Goal: Navigation & Orientation: Find specific page/section

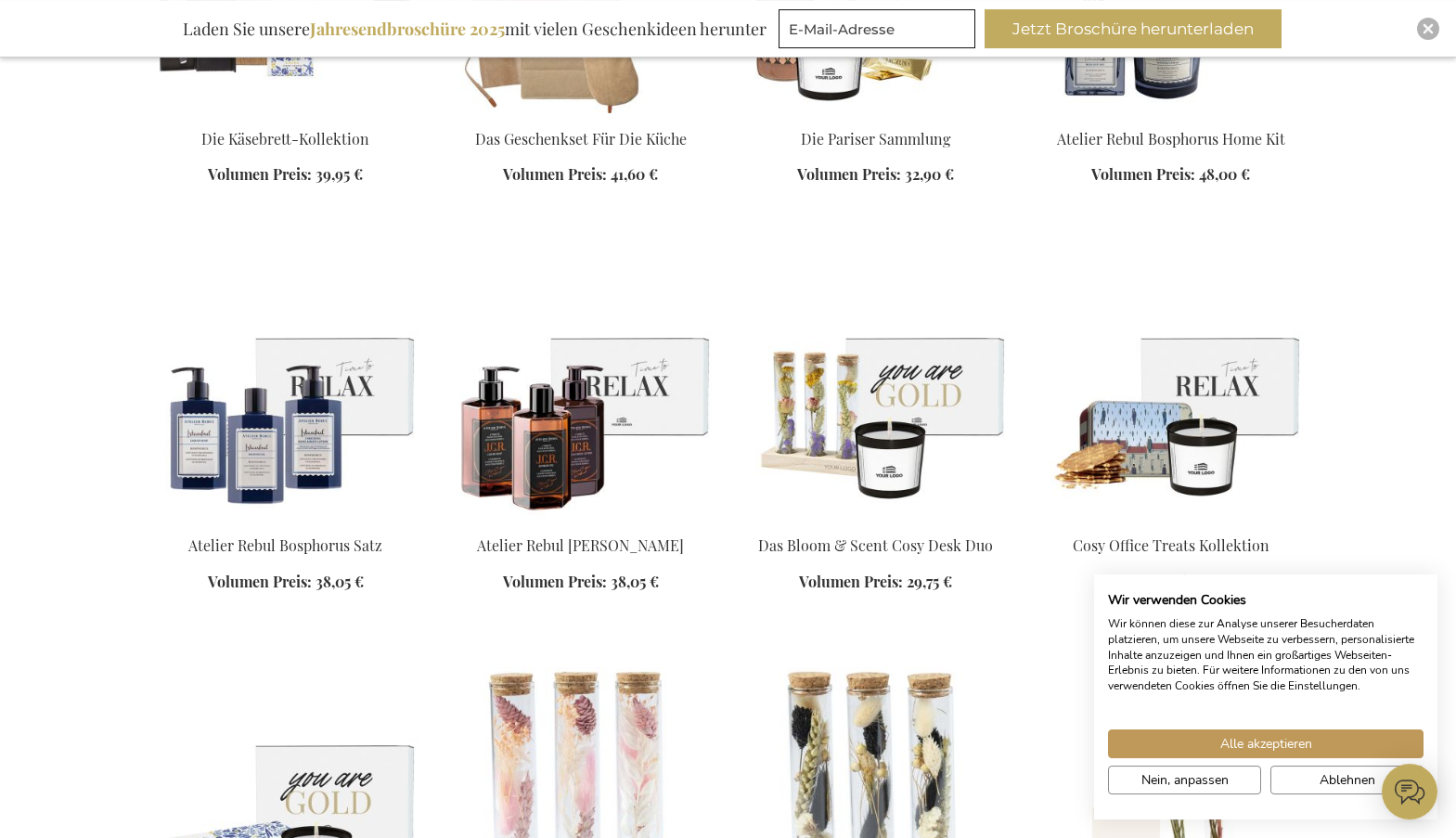
scroll to position [2652, 0]
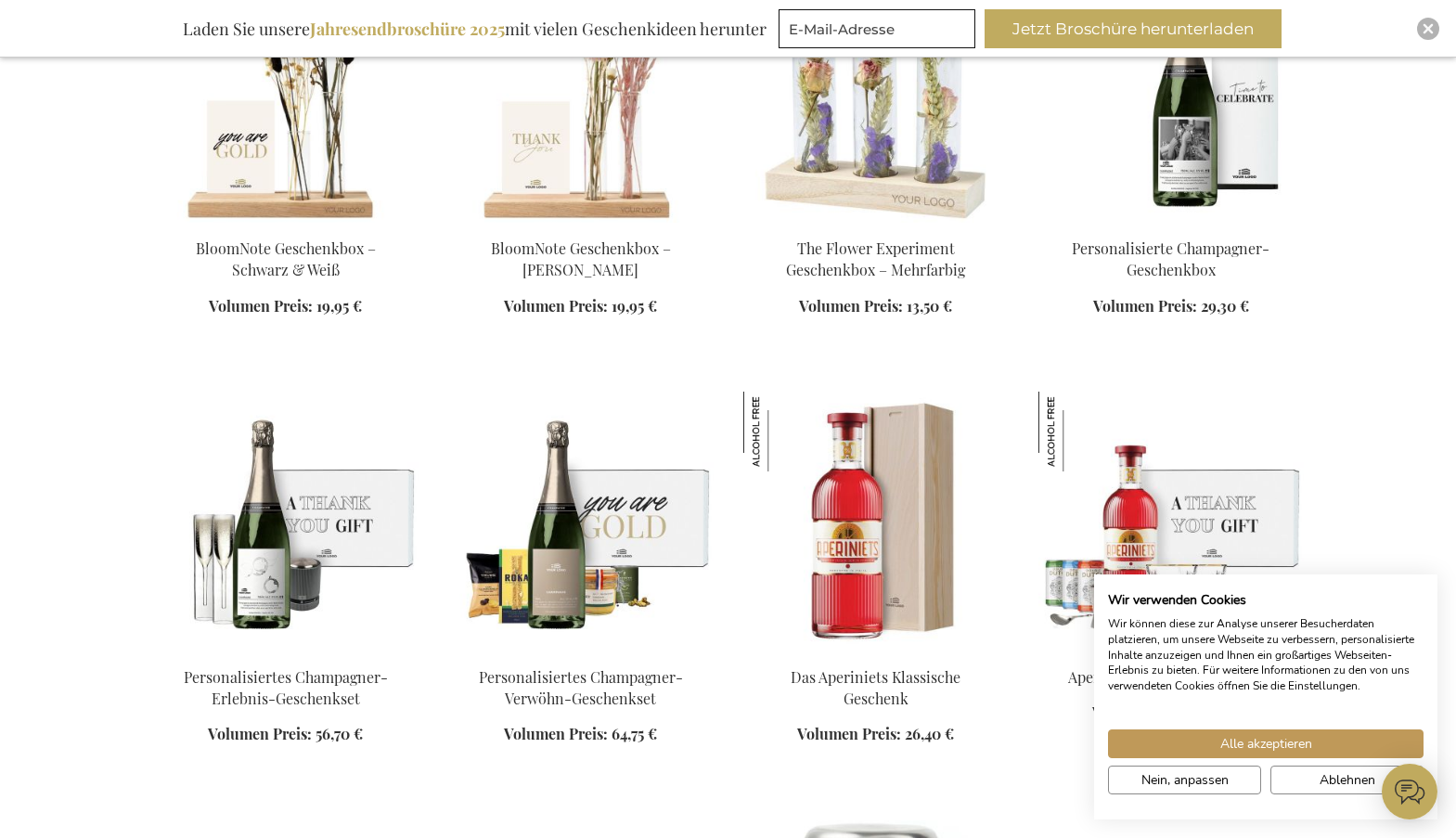
scroll to position [3598, 0]
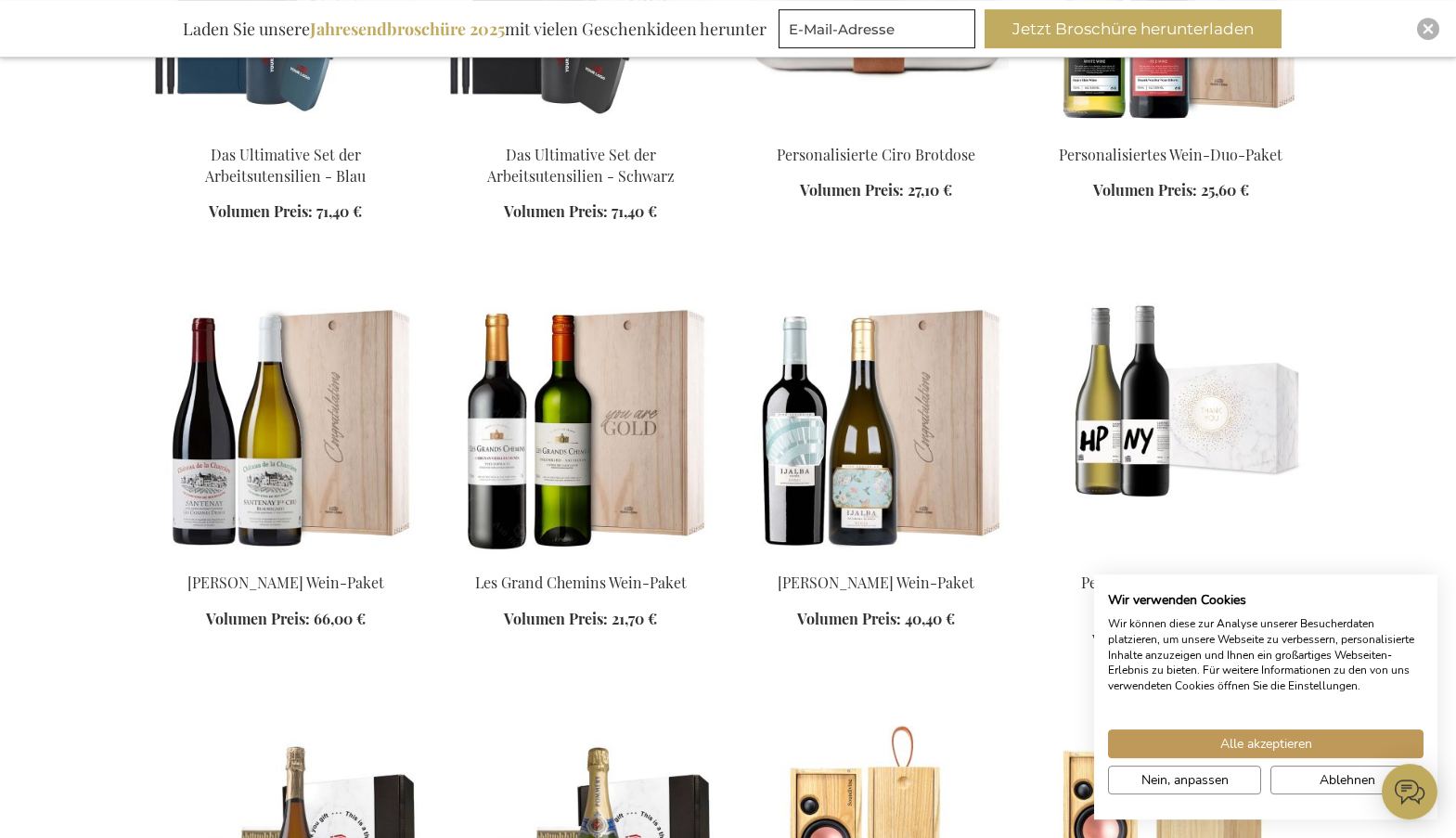
scroll to position [5113, 0]
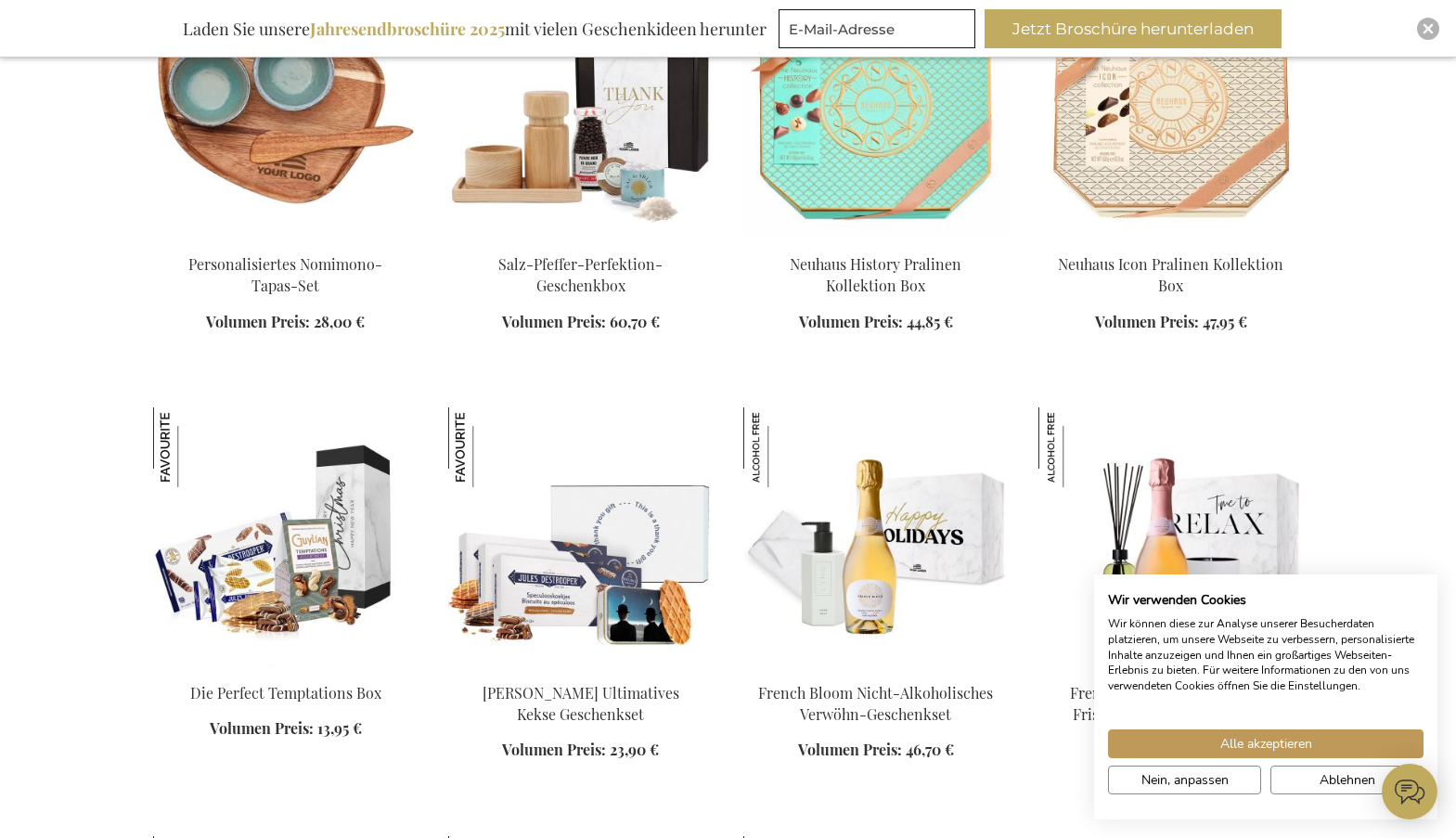
scroll to position [6534, 0]
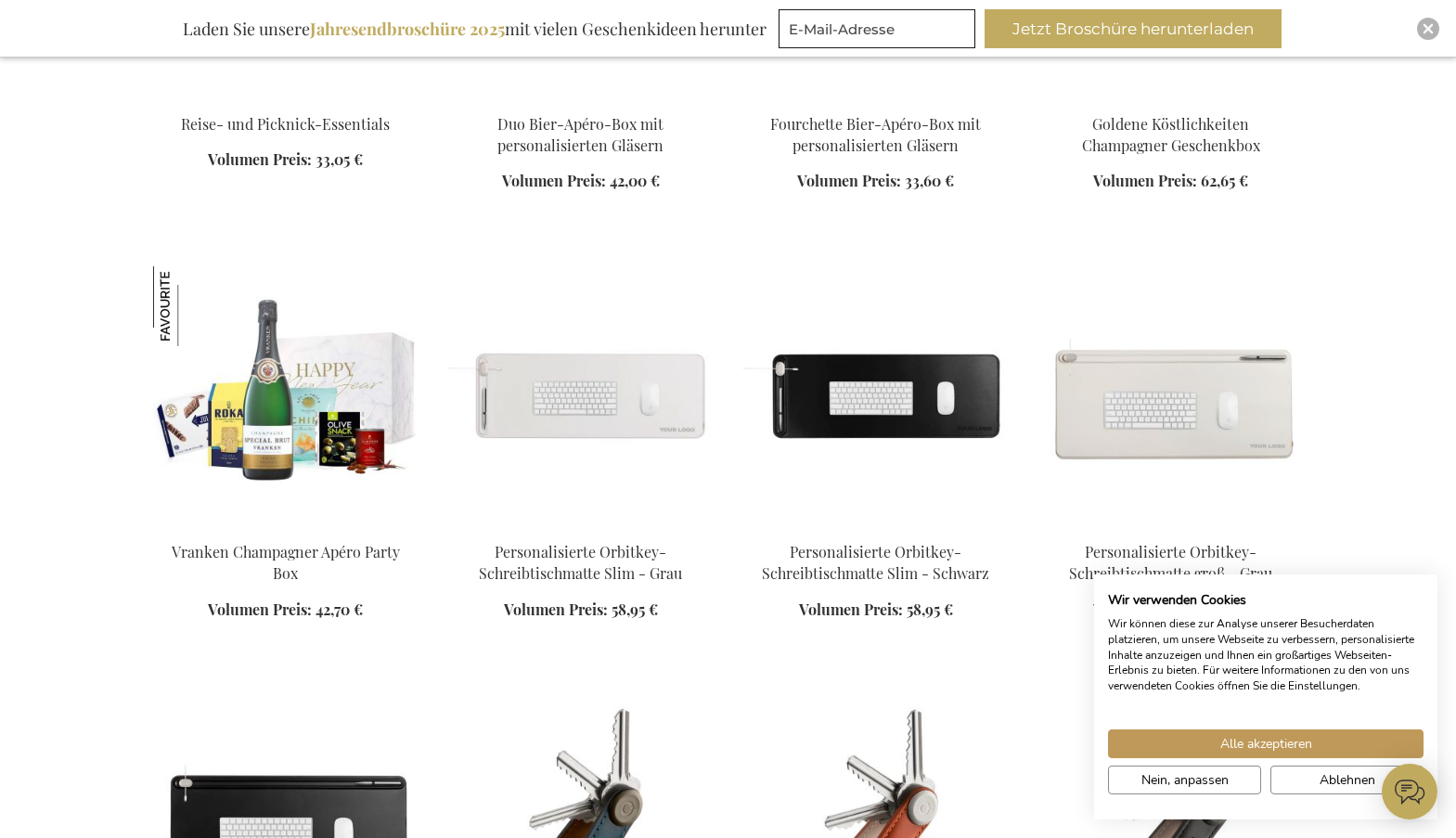
scroll to position [7765, 0]
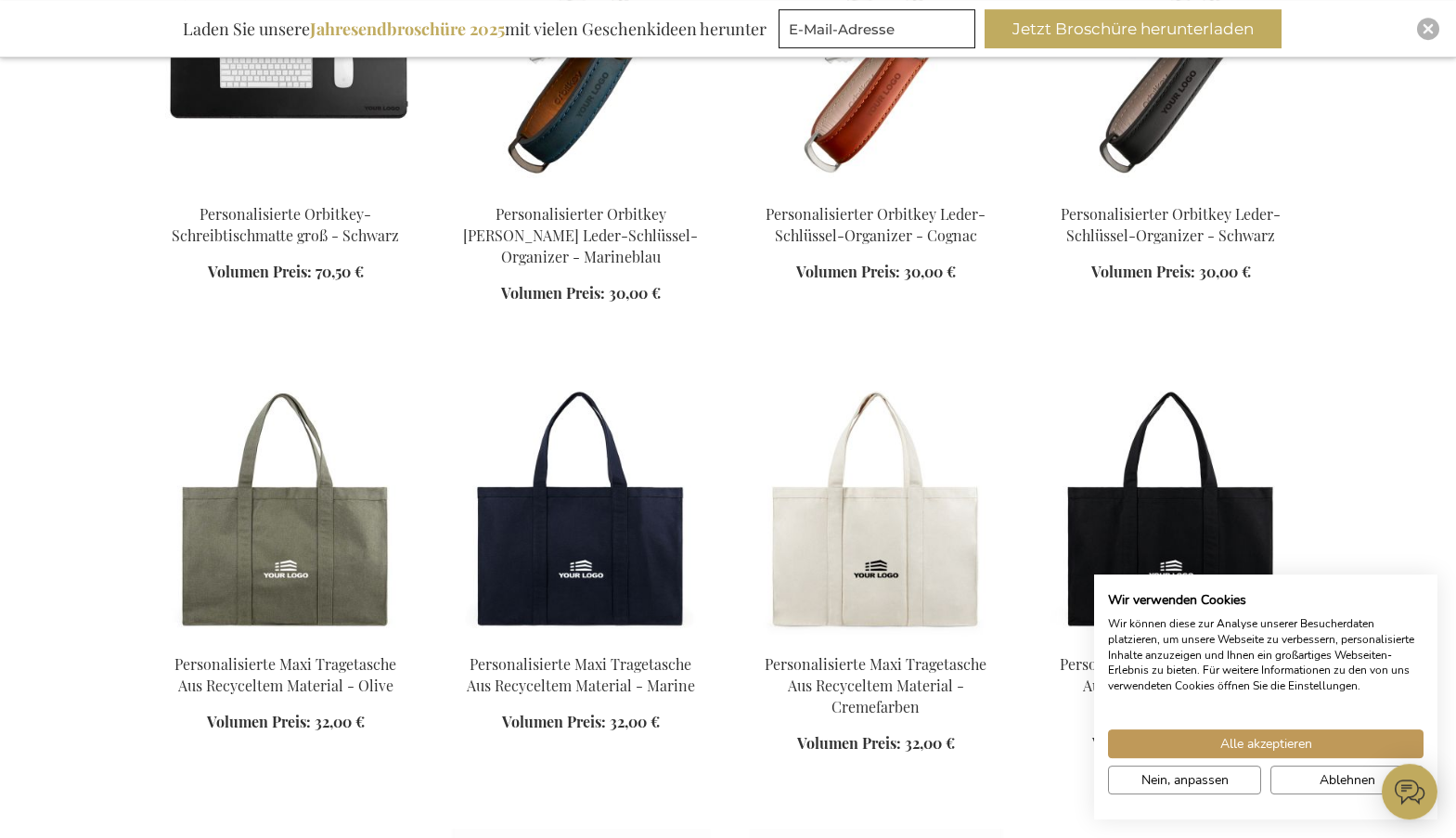
scroll to position [8523, 0]
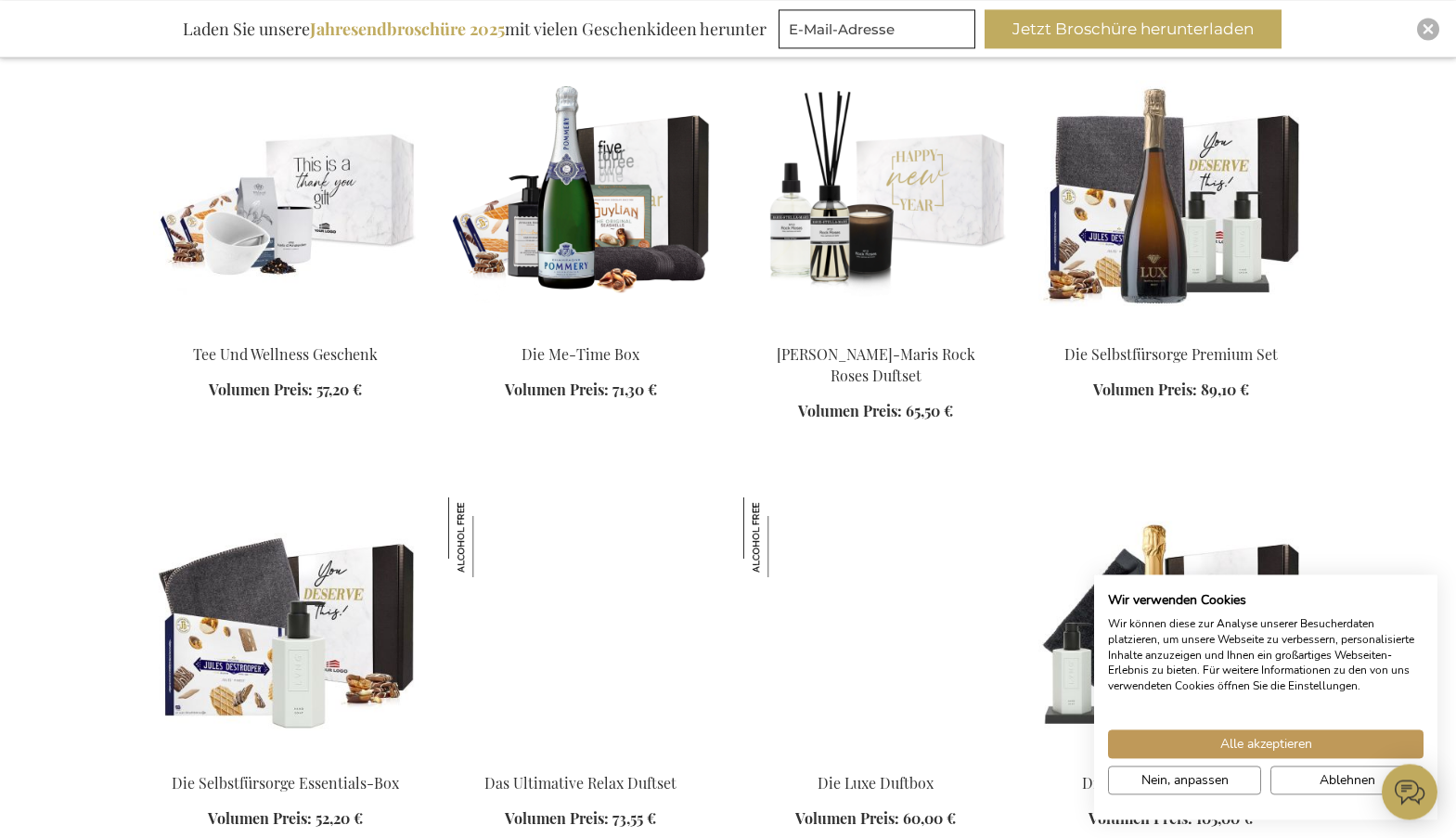
scroll to position [9660, 0]
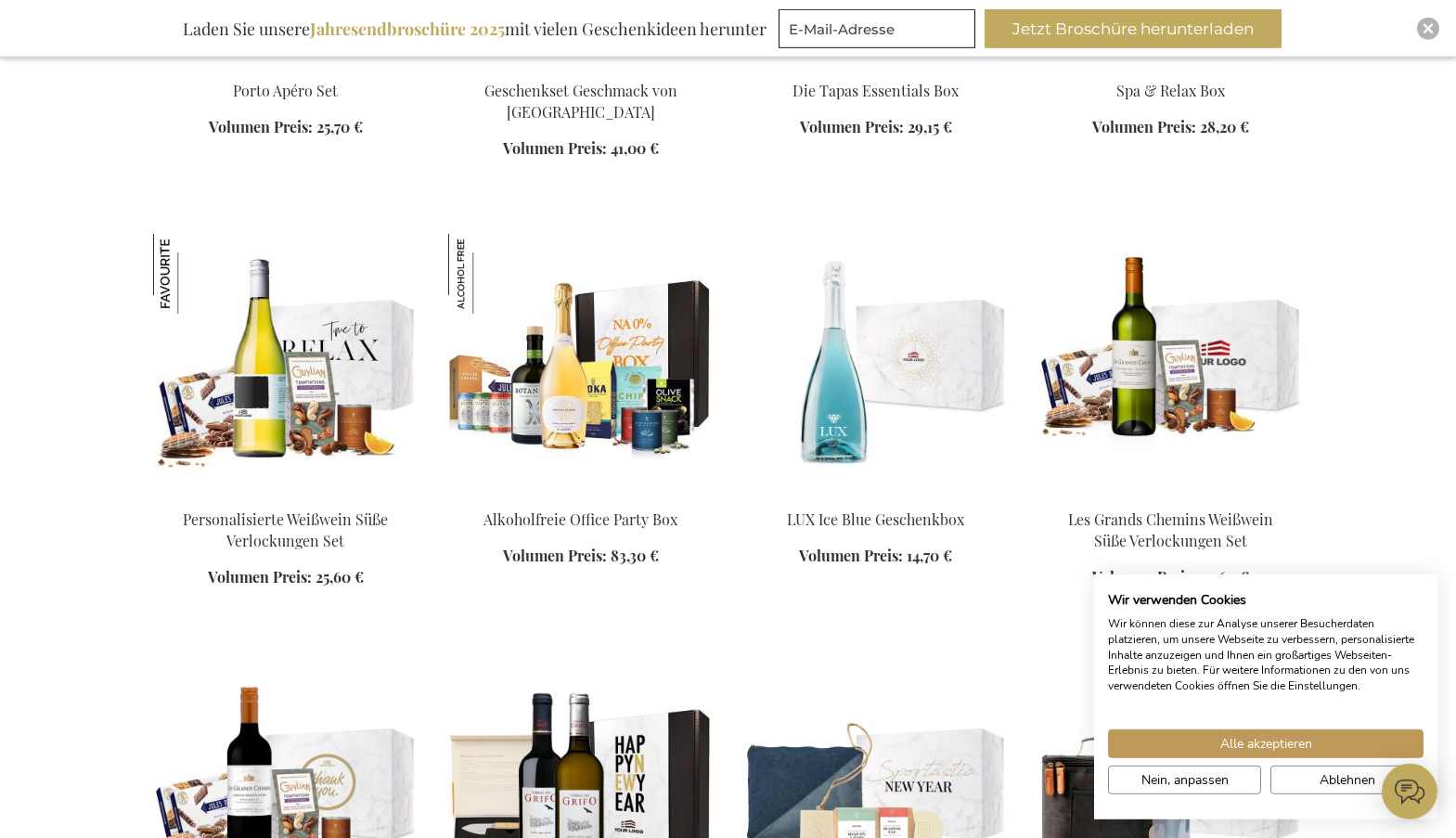
scroll to position [11175, 0]
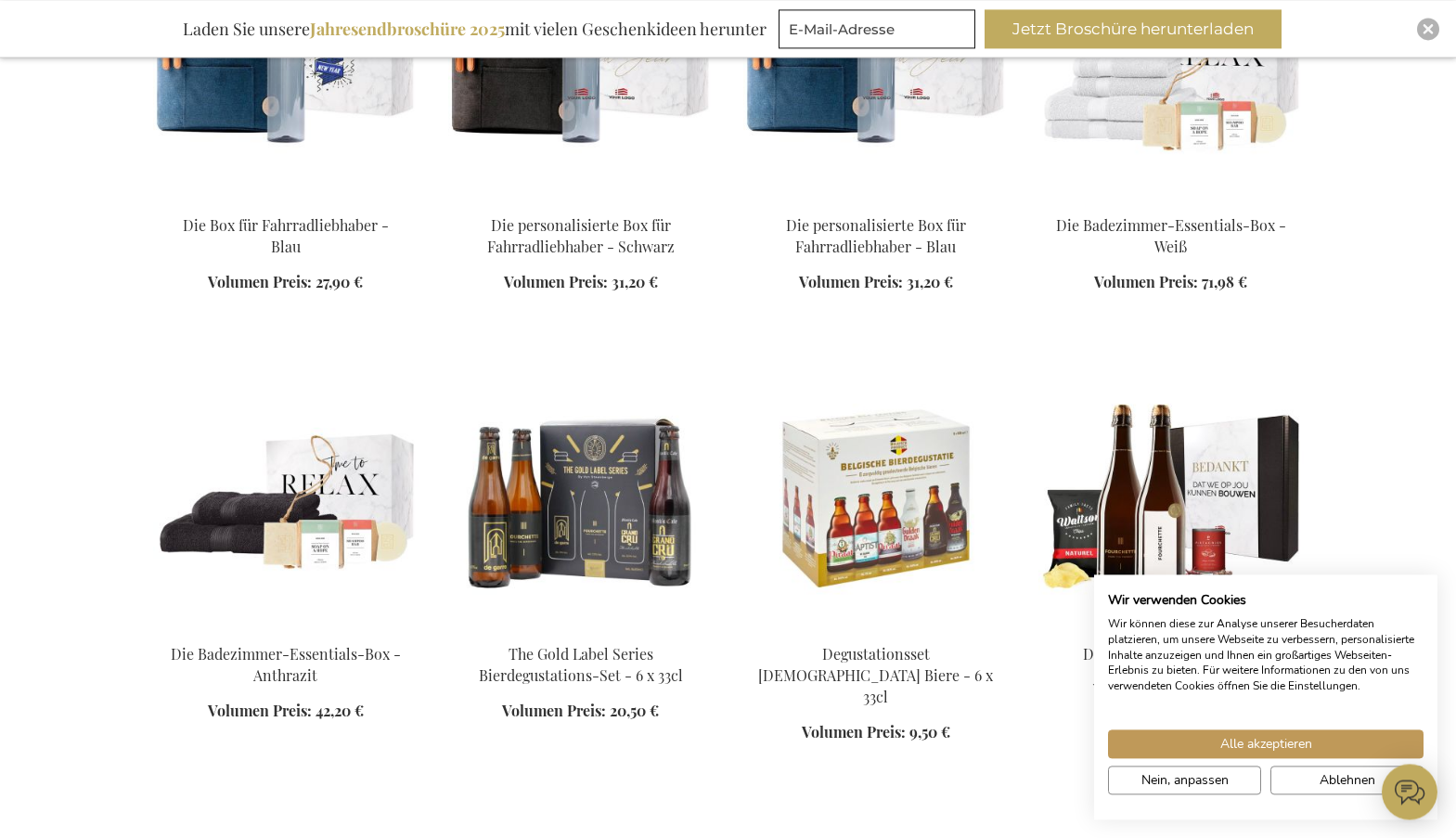
scroll to position [12500, 0]
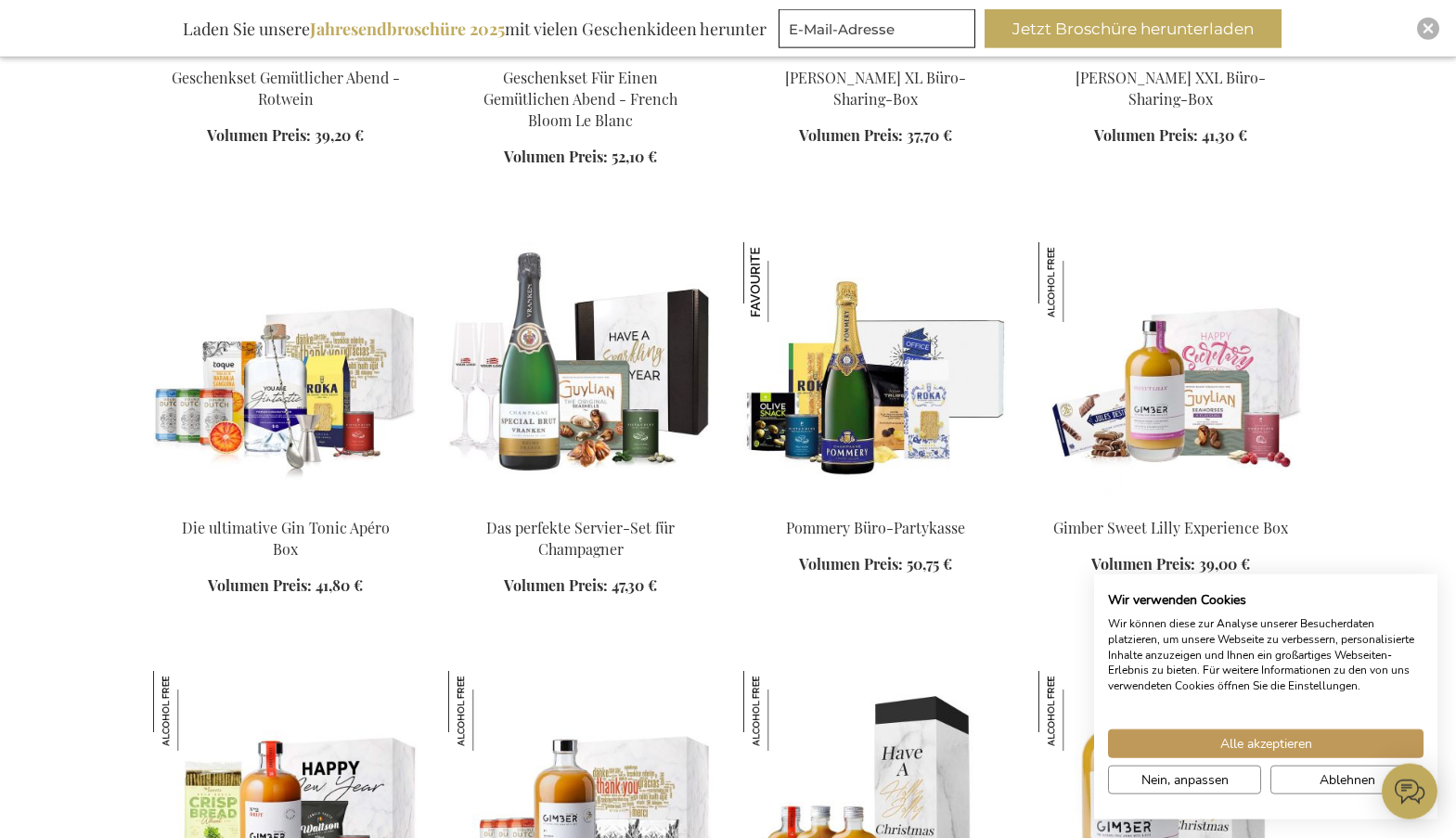
scroll to position [13447, 0]
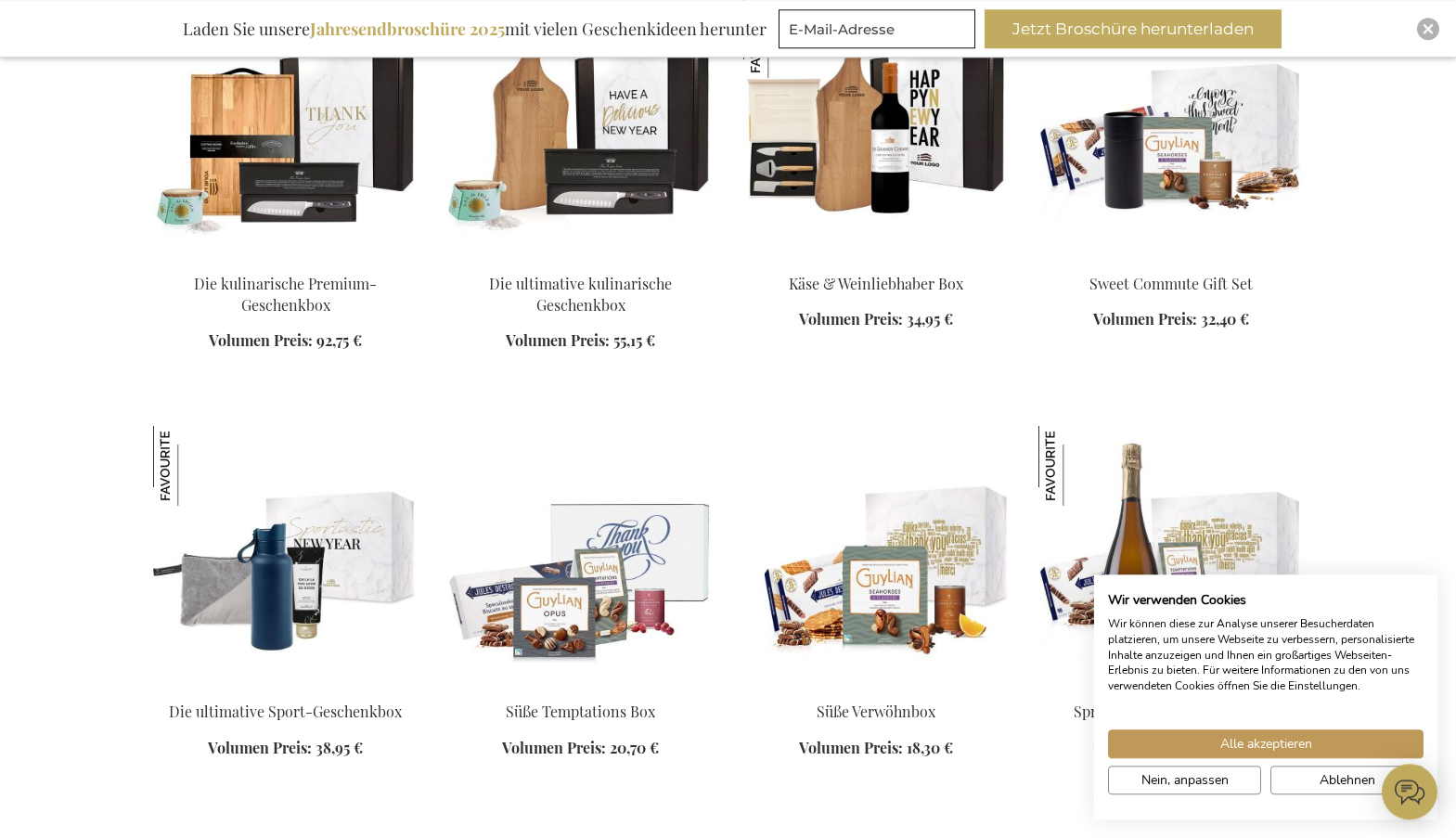
scroll to position [15435, 0]
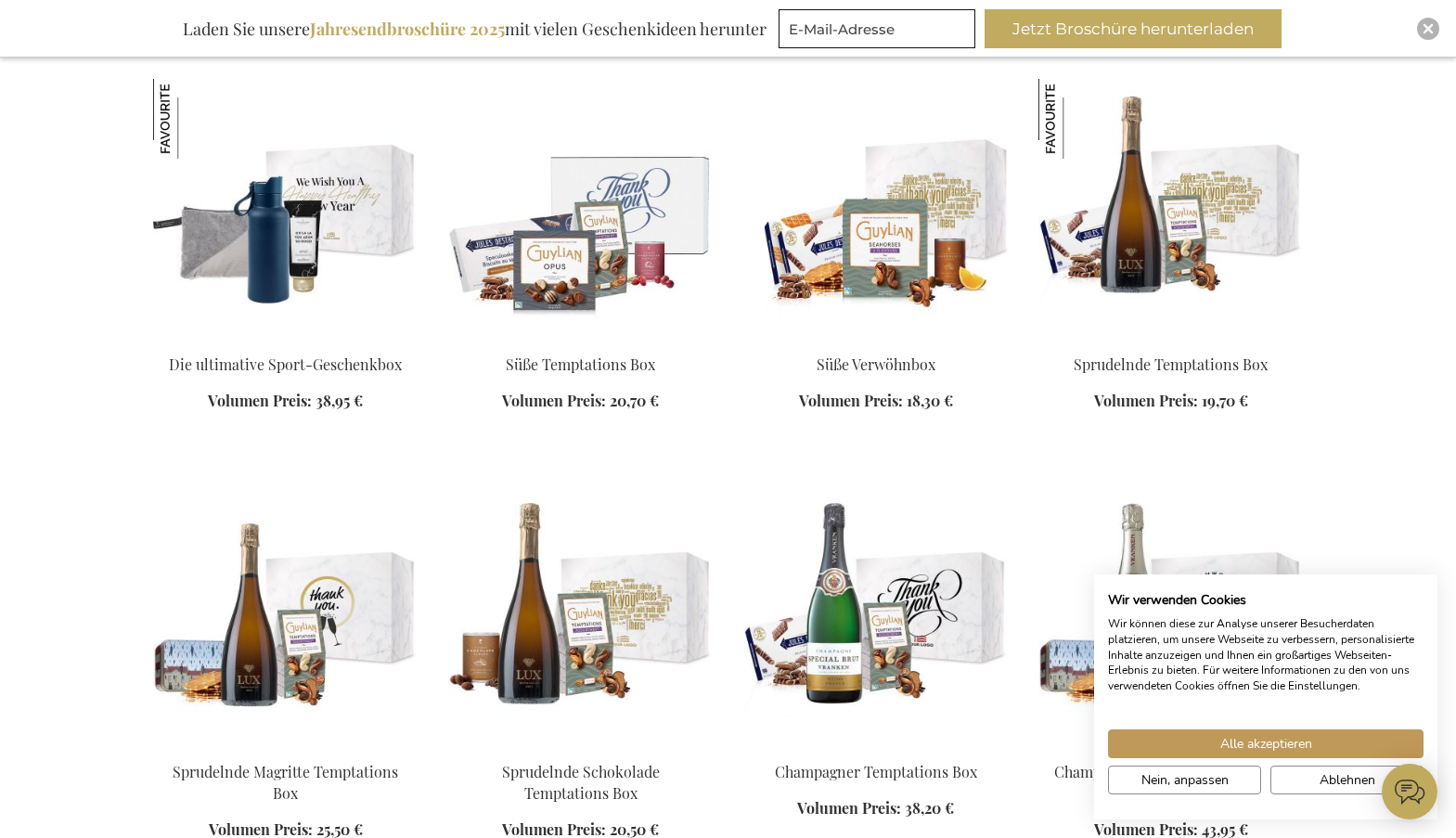
scroll to position [15910, 0]
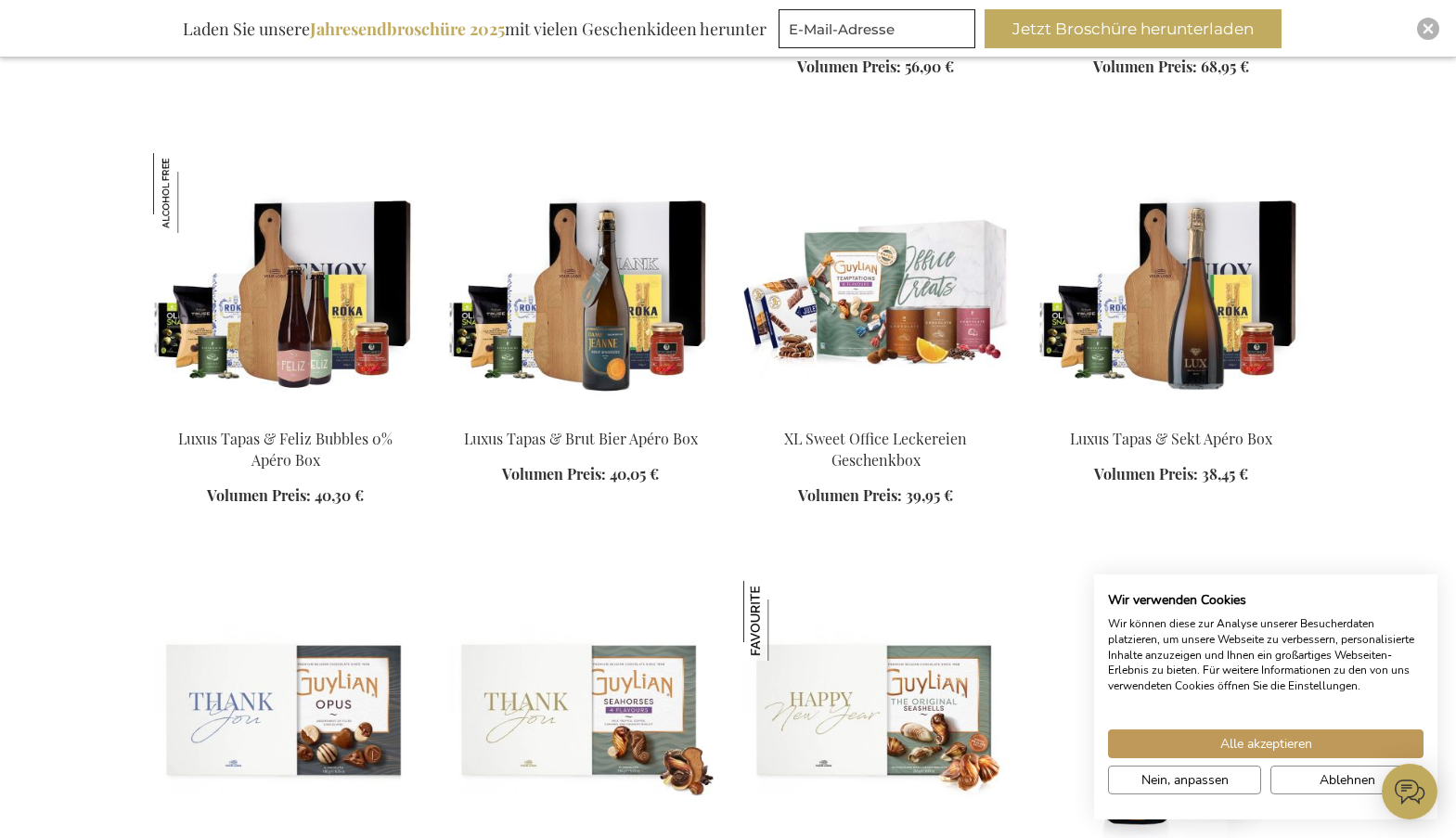
scroll to position [17898, 0]
